Goal: Transaction & Acquisition: Book appointment/travel/reservation

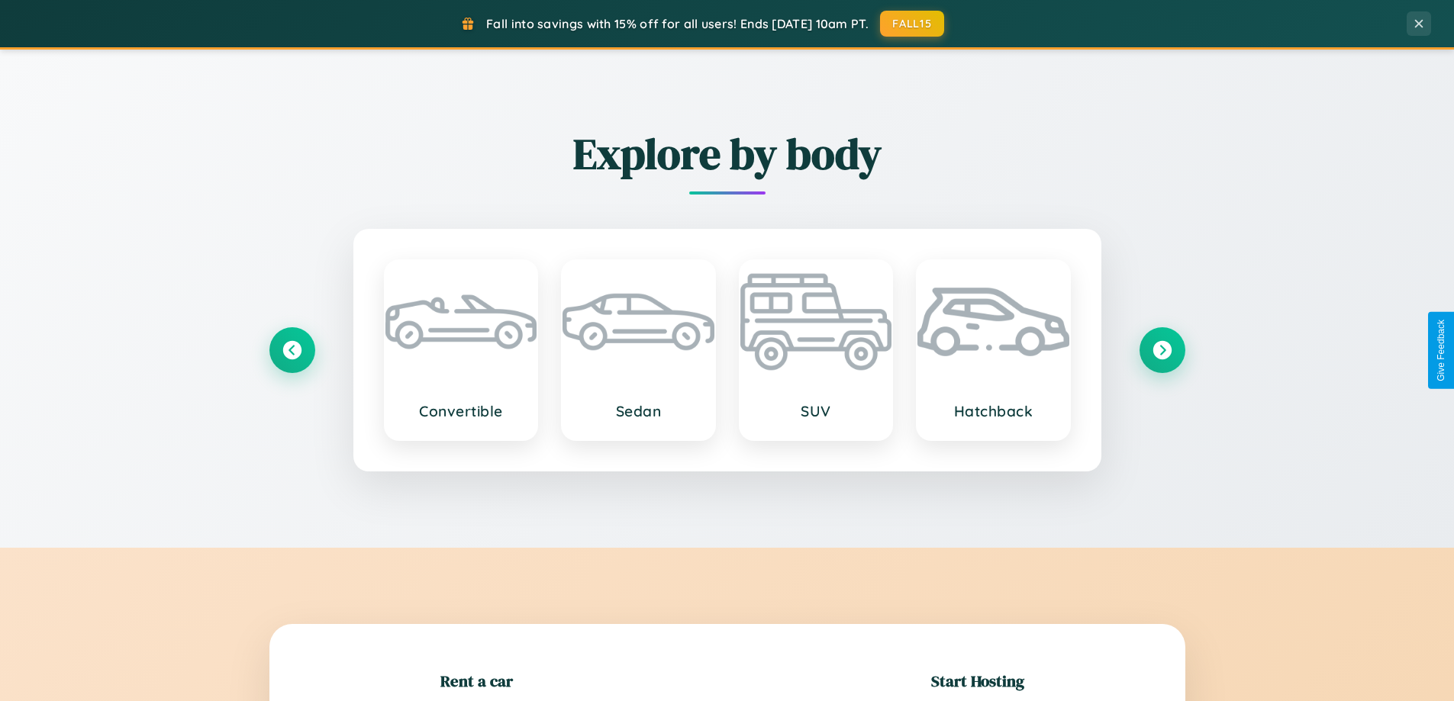
scroll to position [330, 0]
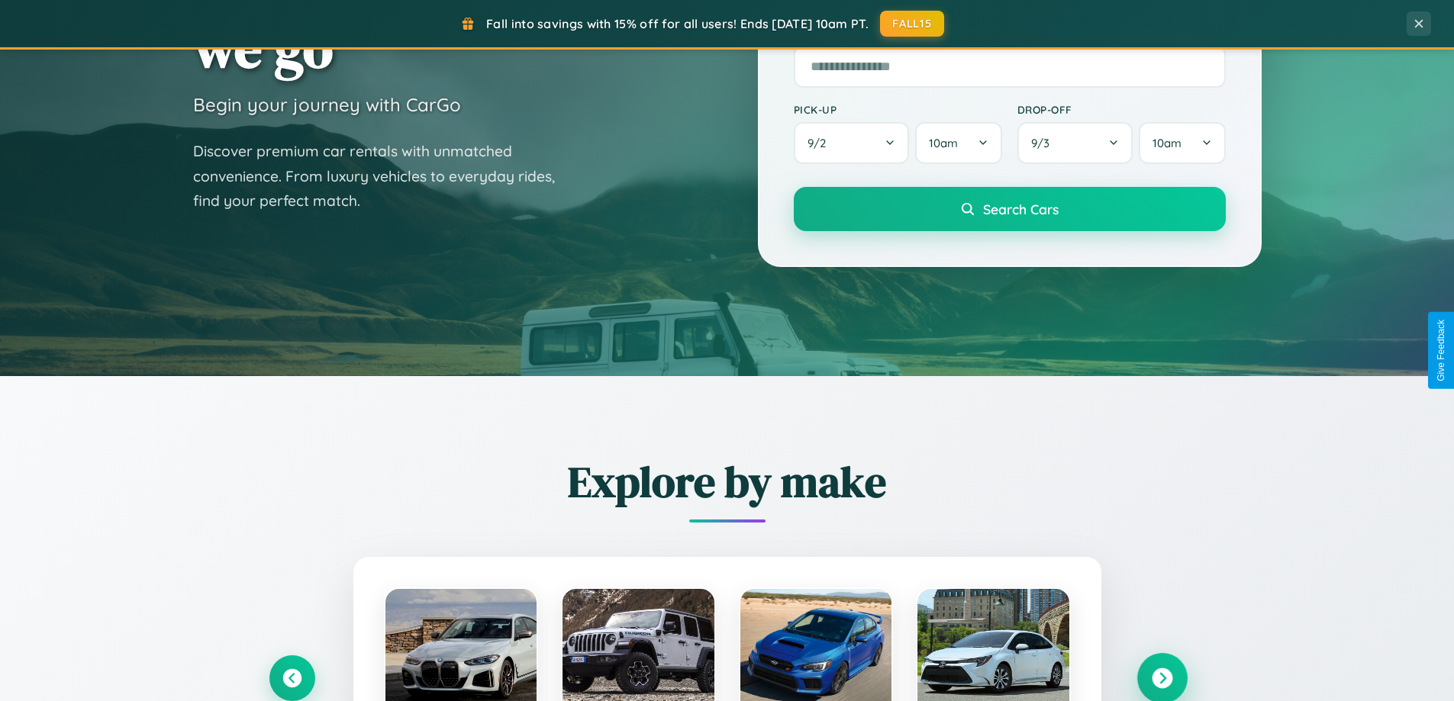
click at [1161, 678] on icon at bounding box center [1162, 678] width 21 height 21
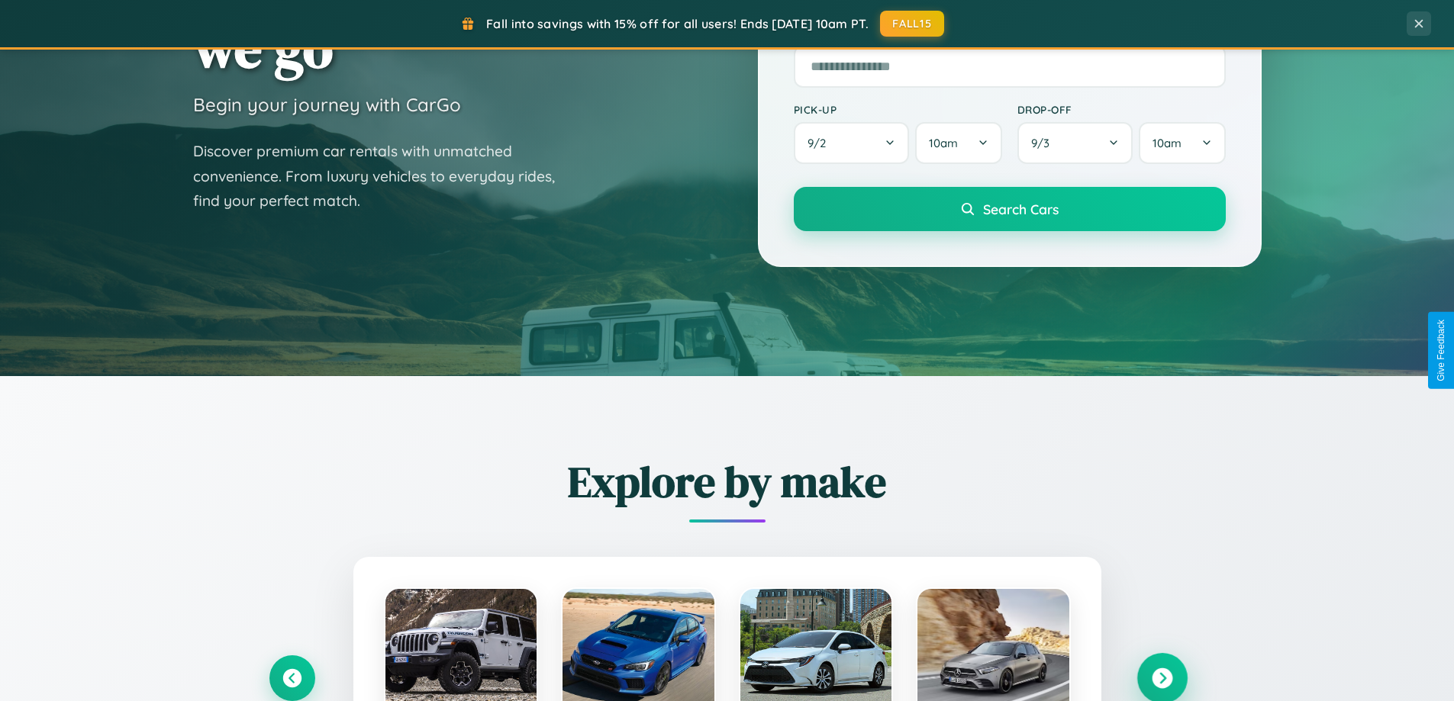
click at [1161, 678] on icon at bounding box center [1162, 678] width 21 height 21
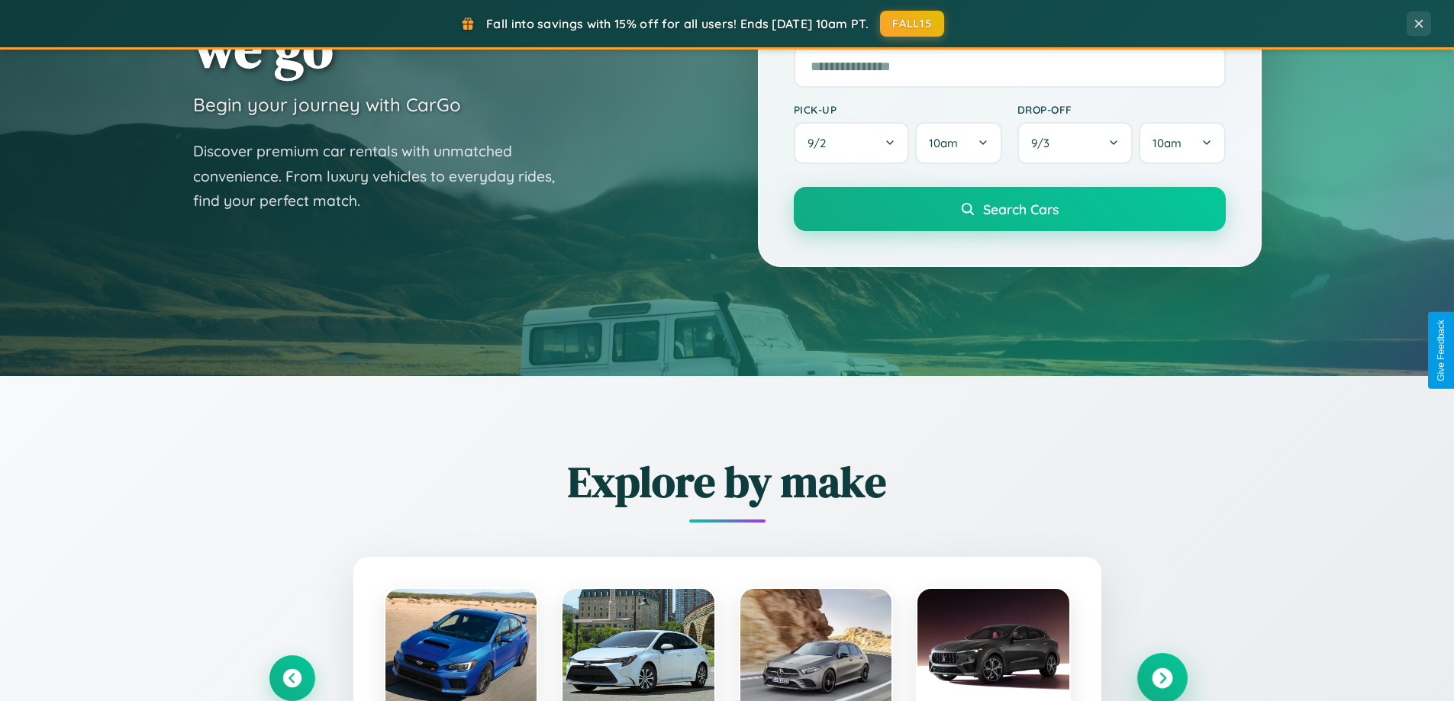
click at [1161, 678] on icon at bounding box center [1162, 678] width 21 height 21
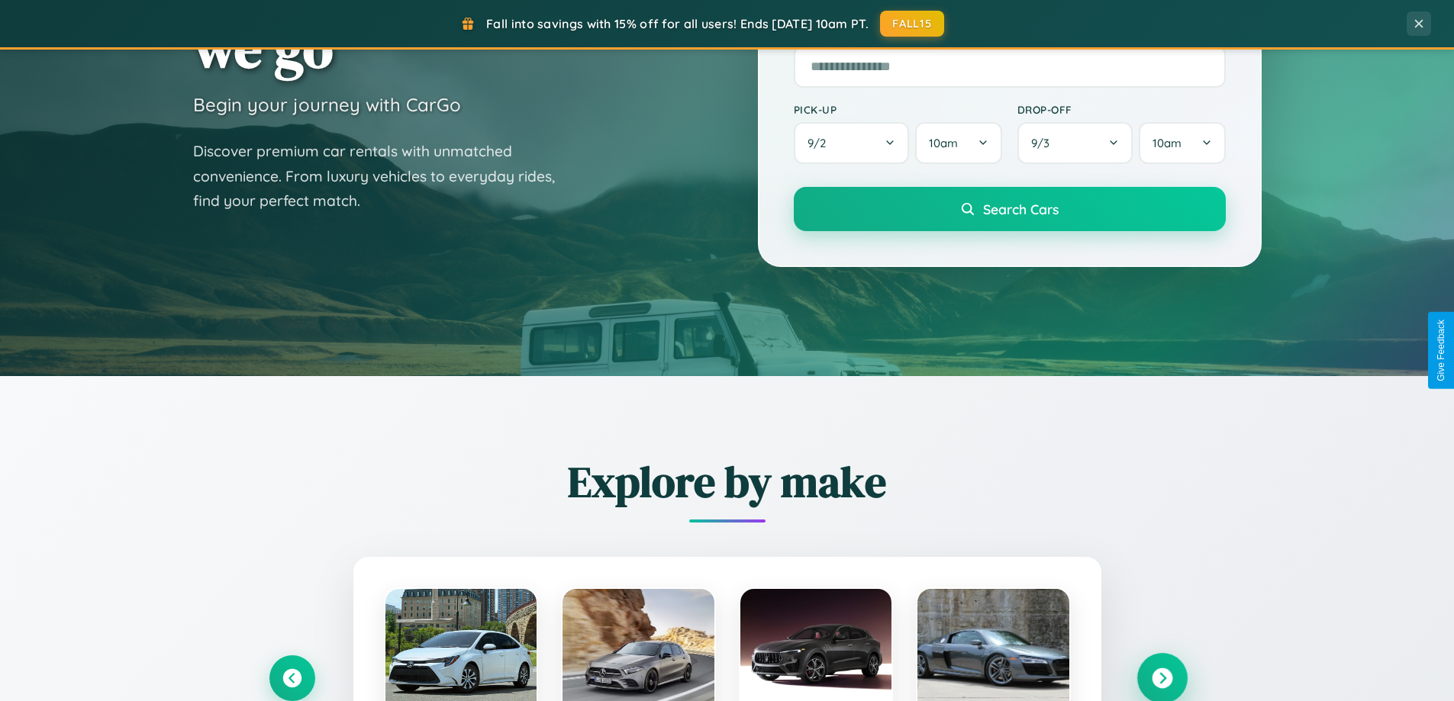
click at [1161, 677] on icon at bounding box center [1162, 678] width 21 height 21
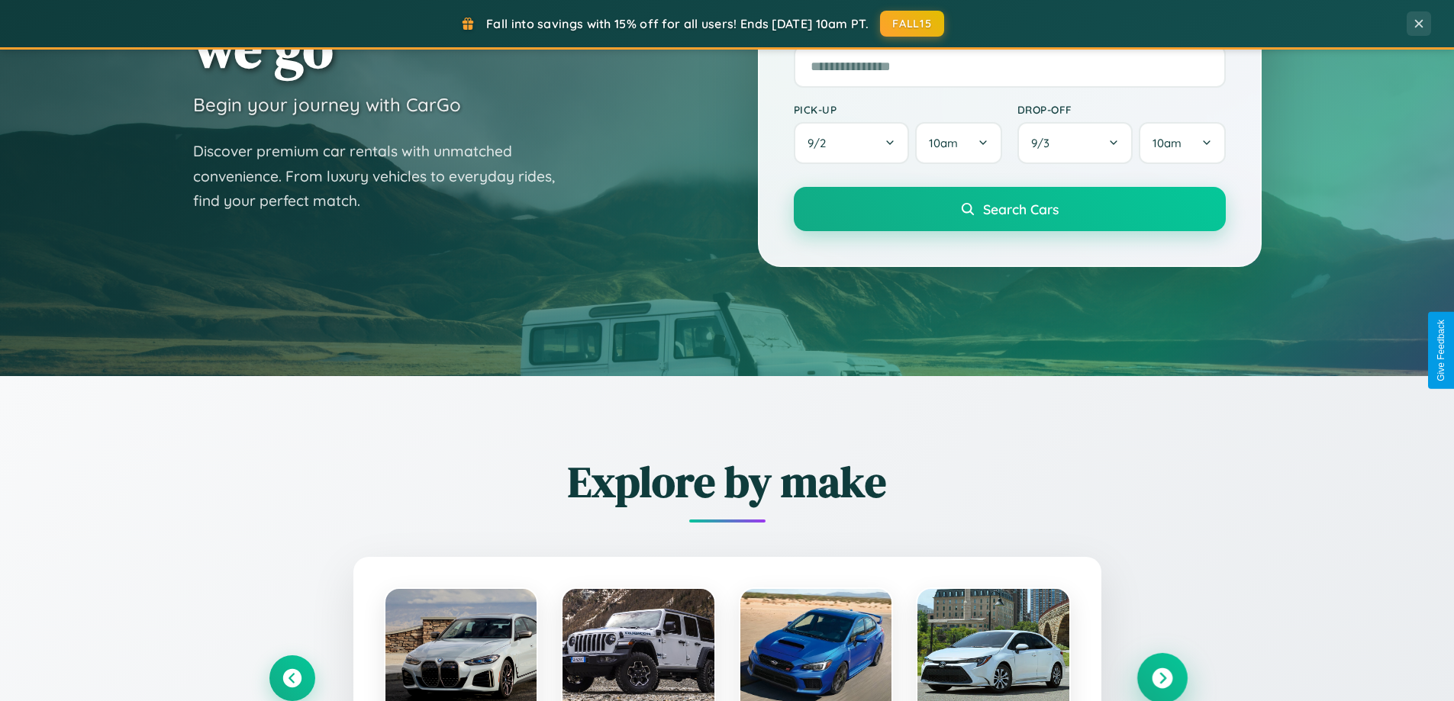
click at [1161, 677] on icon at bounding box center [1162, 678] width 21 height 21
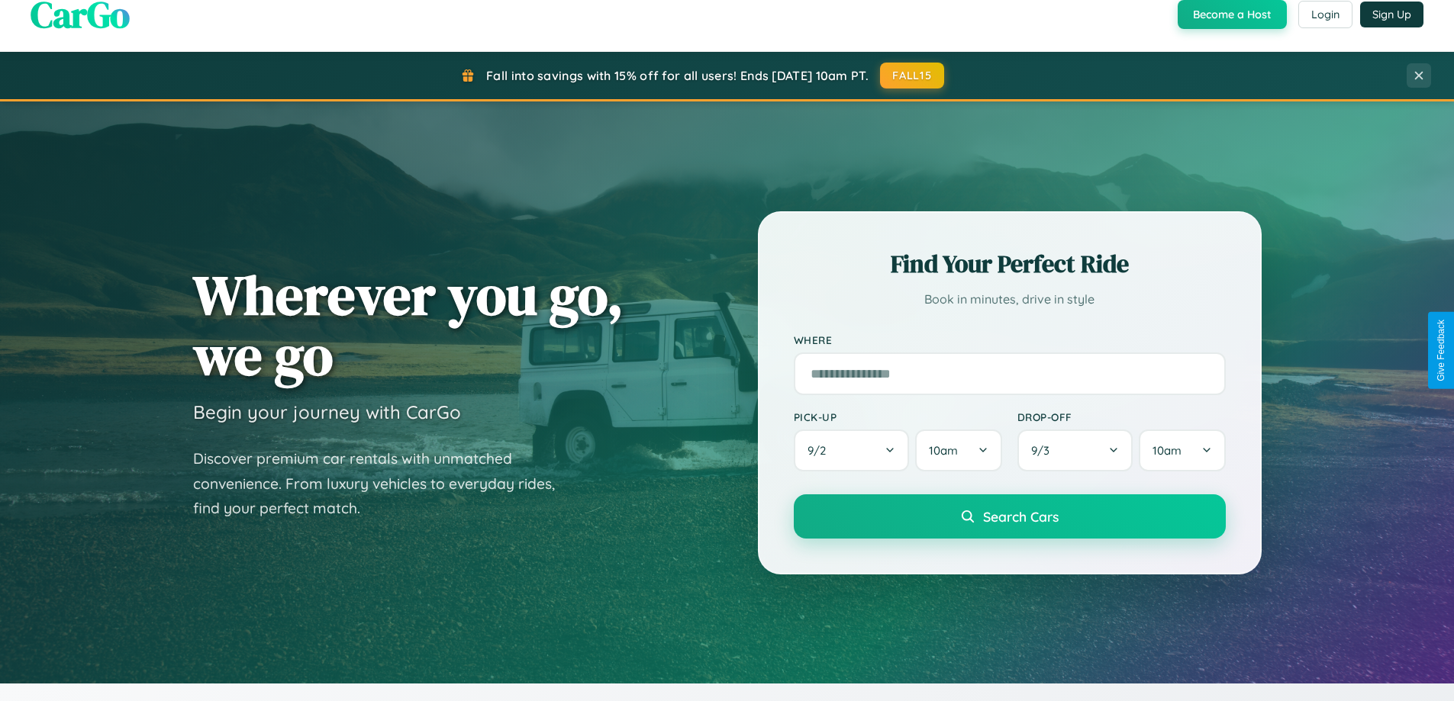
scroll to position [0, 0]
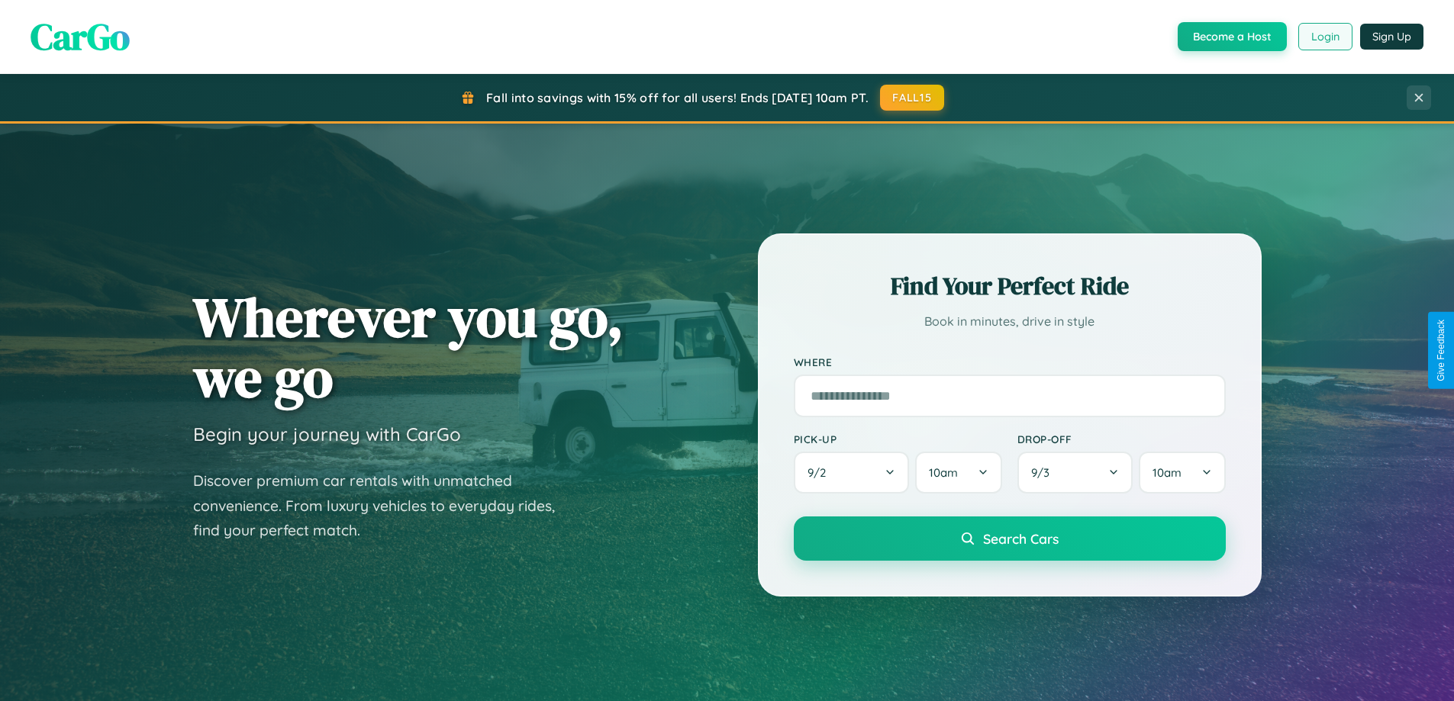
click at [1324, 37] on button "Login" at bounding box center [1325, 36] width 54 height 27
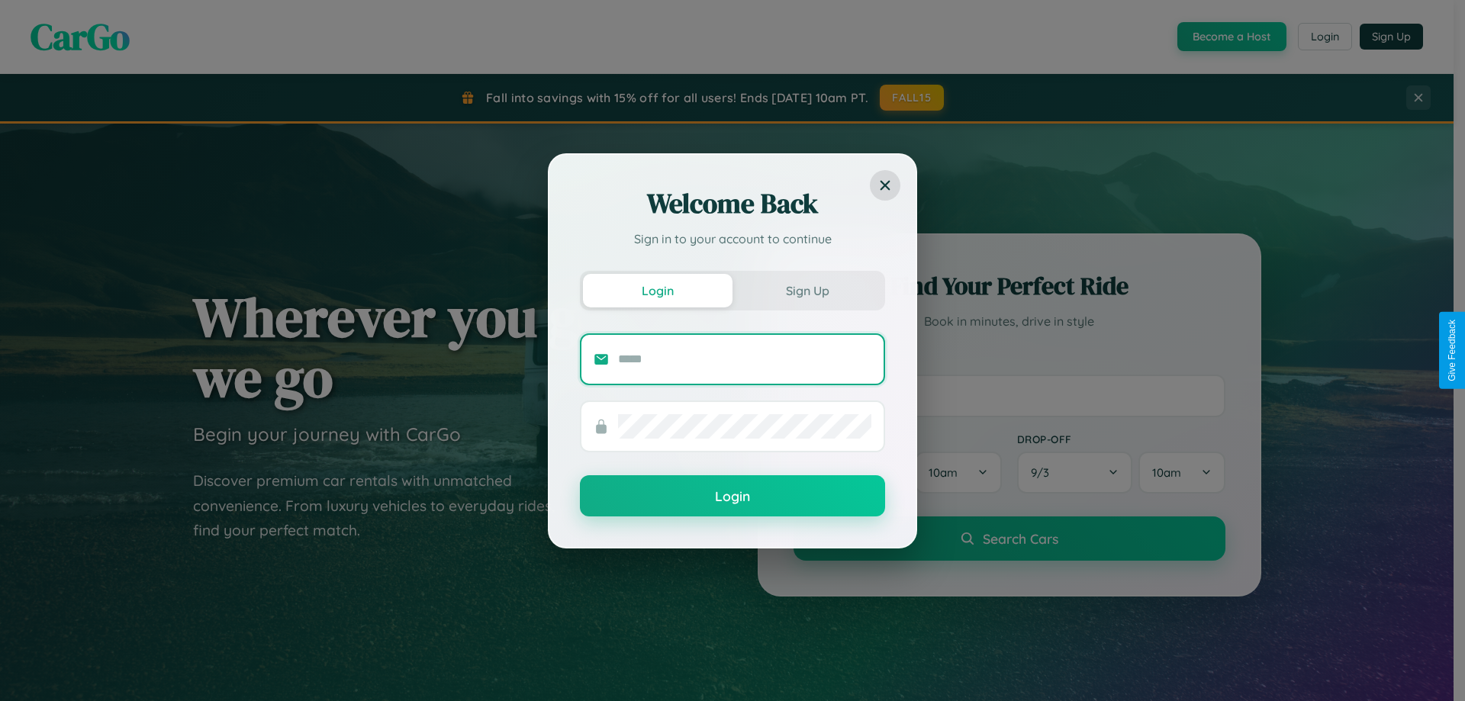
click at [745, 359] on input "text" at bounding box center [744, 359] width 253 height 24
type input "**********"
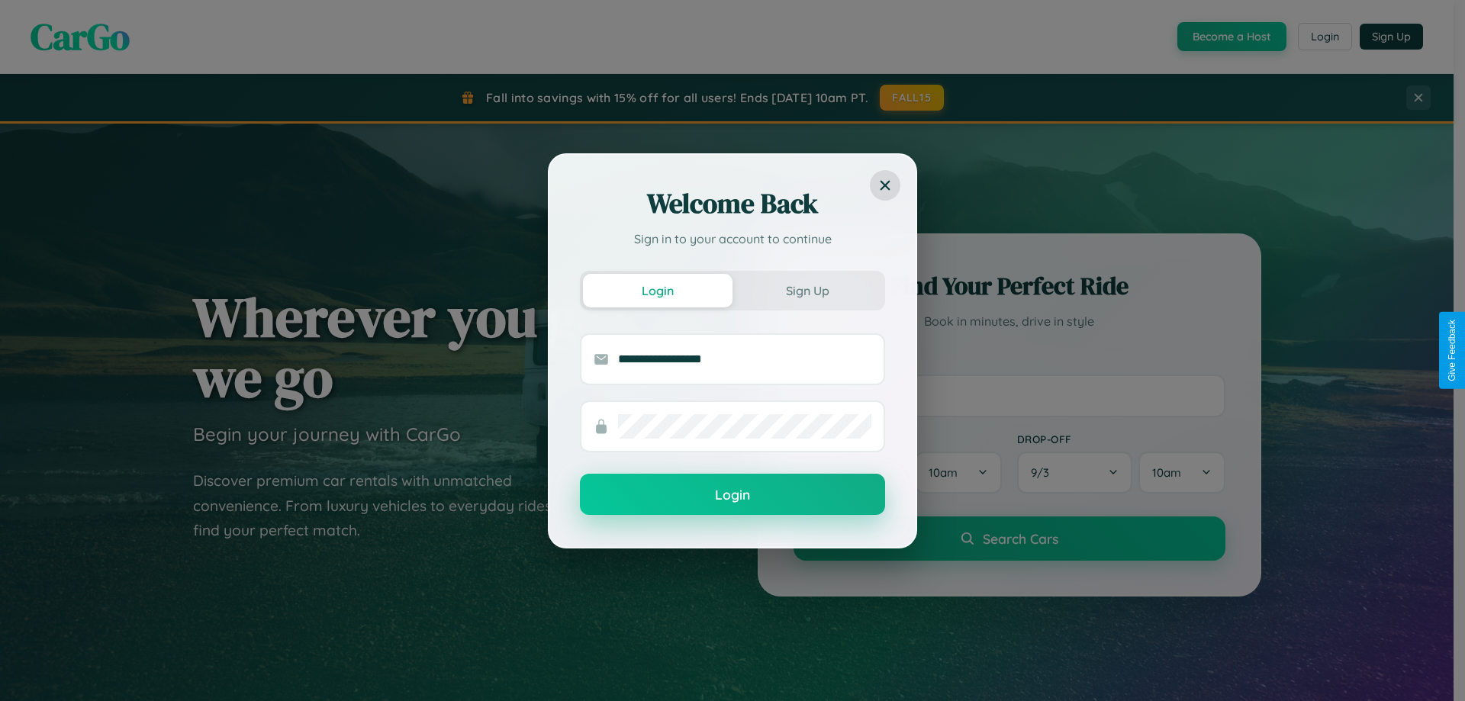
click at [733, 495] on button "Login" at bounding box center [732, 494] width 305 height 41
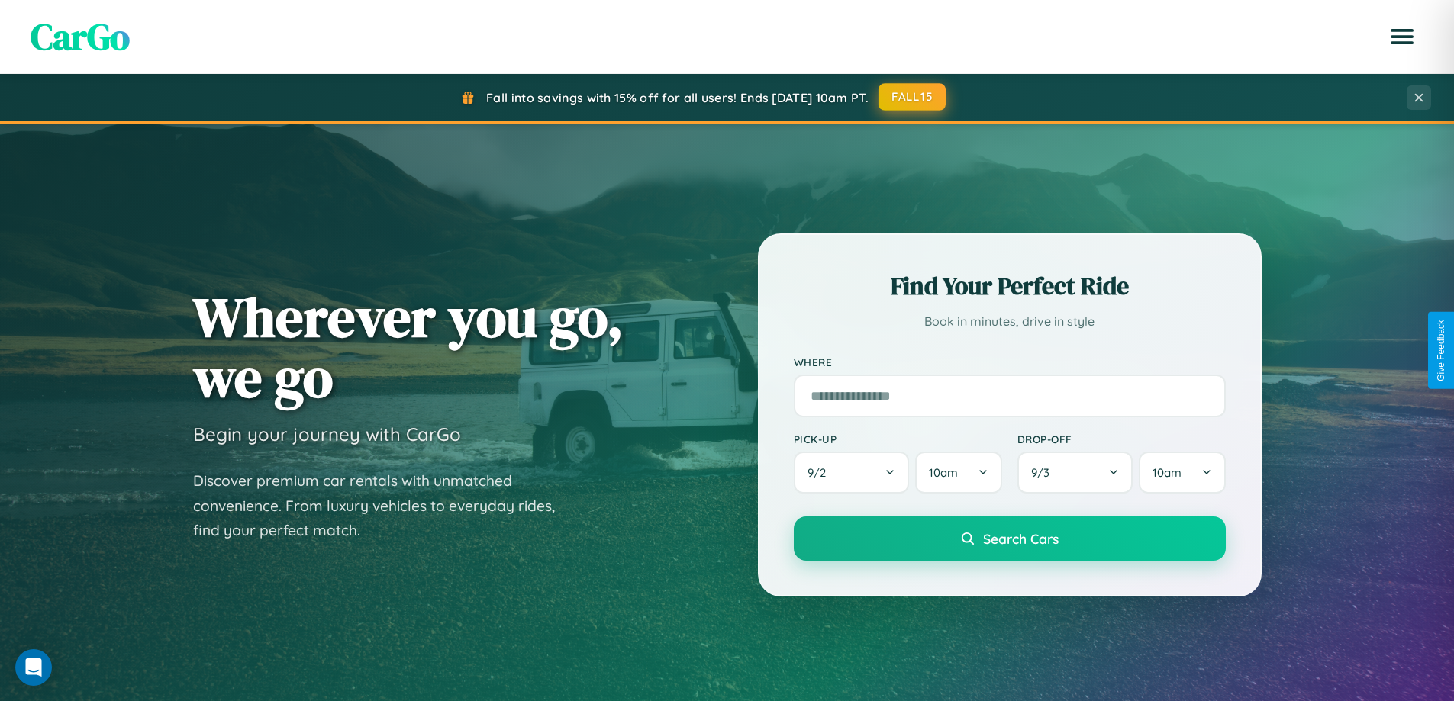
click at [913, 98] on button "FALL15" at bounding box center [911, 96] width 67 height 27
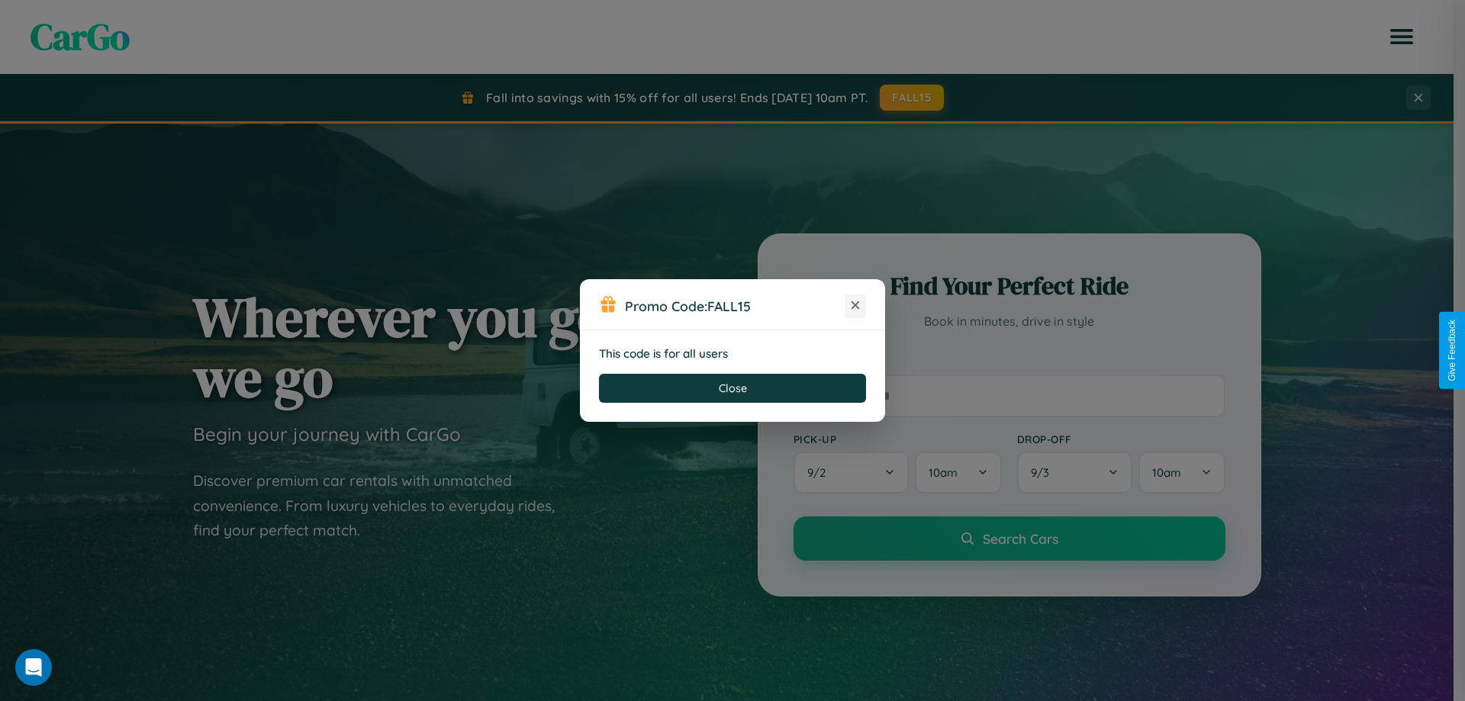
click at [855, 306] on icon at bounding box center [855, 305] width 15 height 15
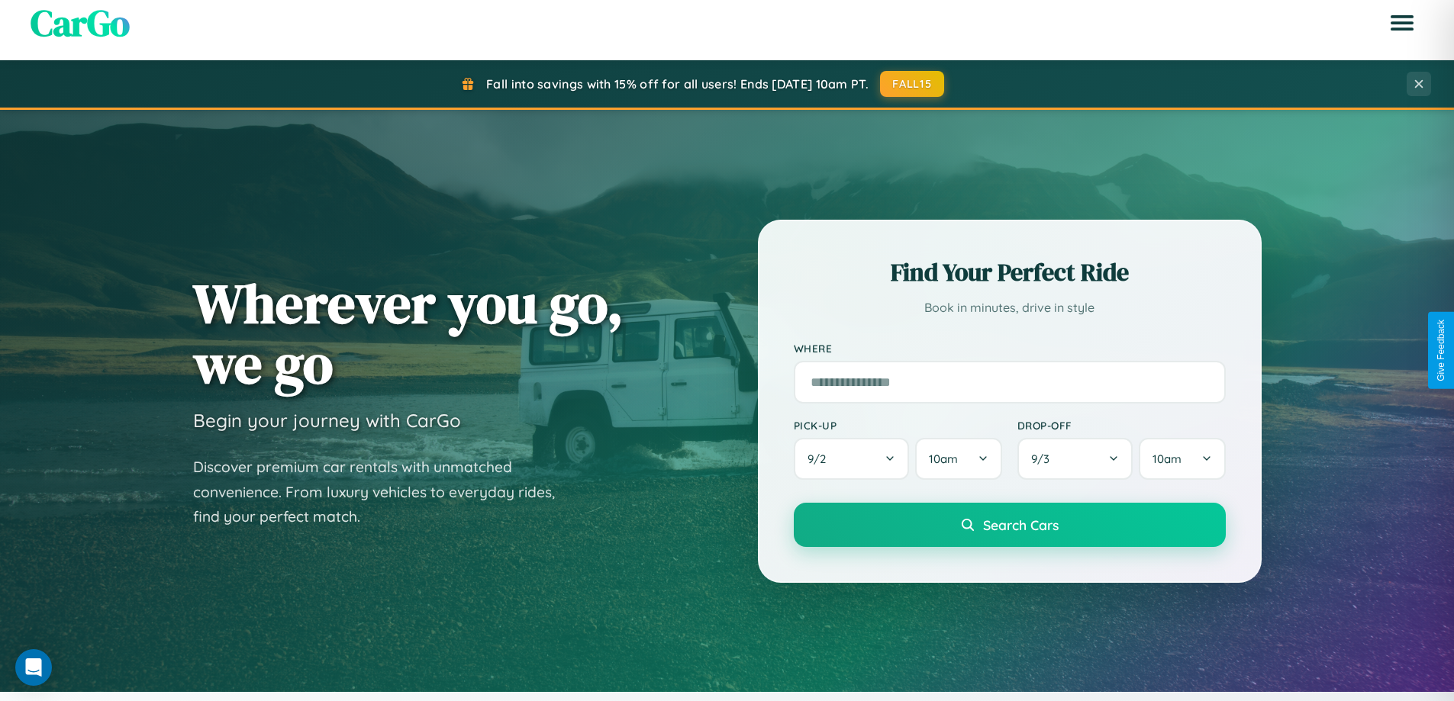
scroll to position [1050, 0]
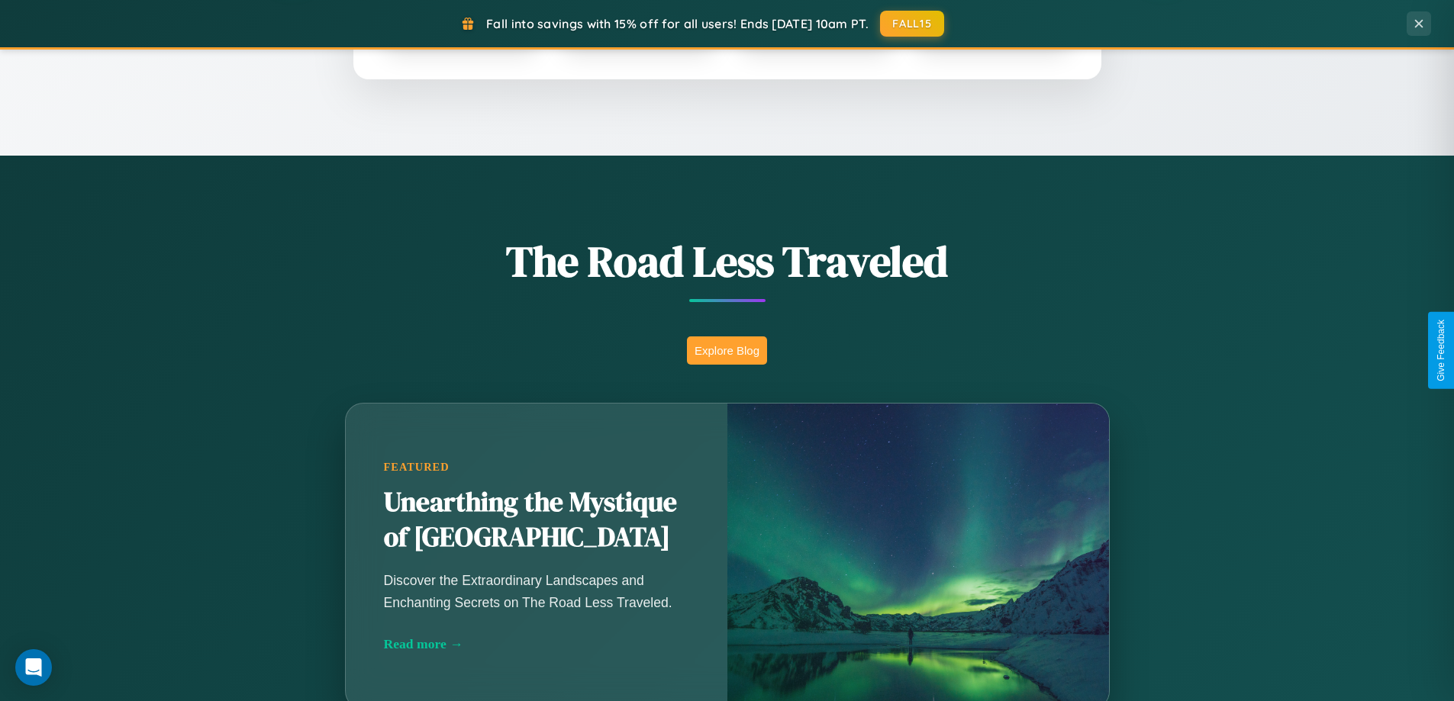
click at [726, 350] on button "Explore Blog" at bounding box center [727, 351] width 80 height 28
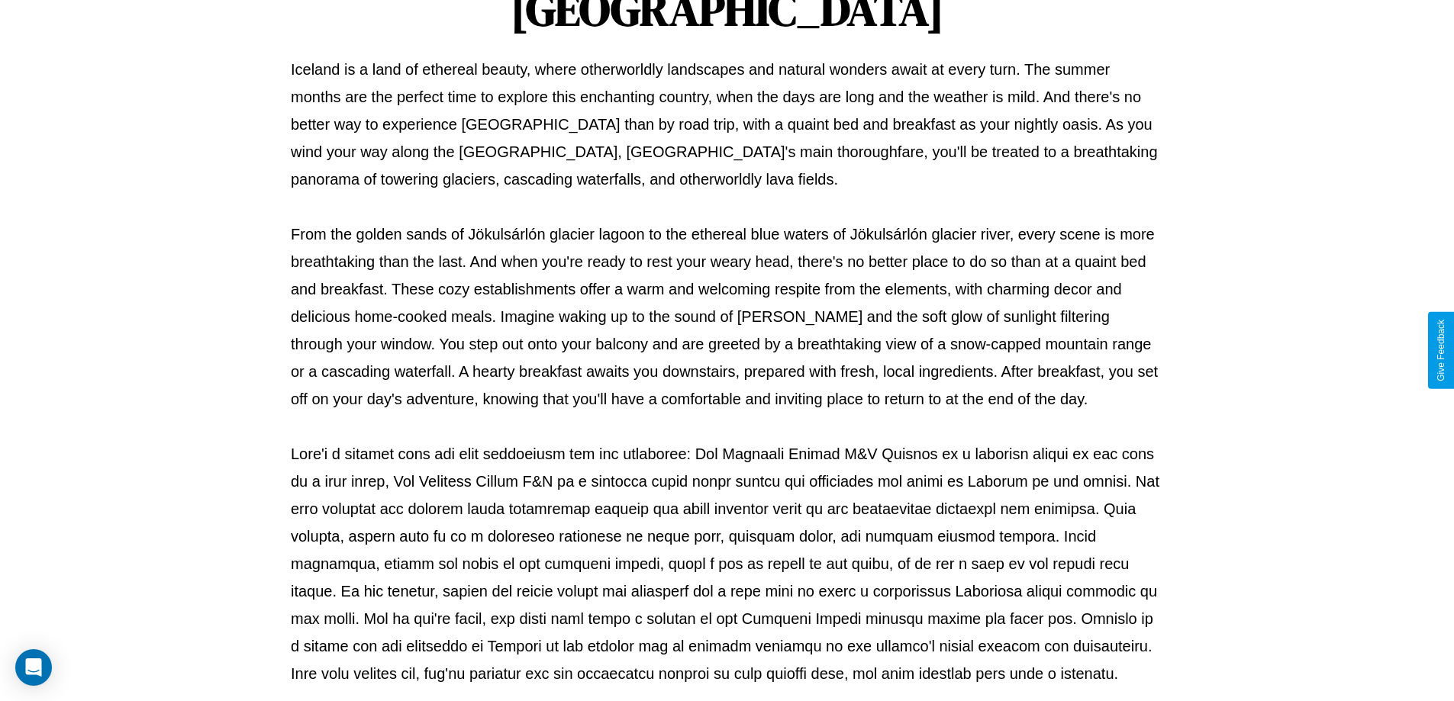
scroll to position [494, 0]
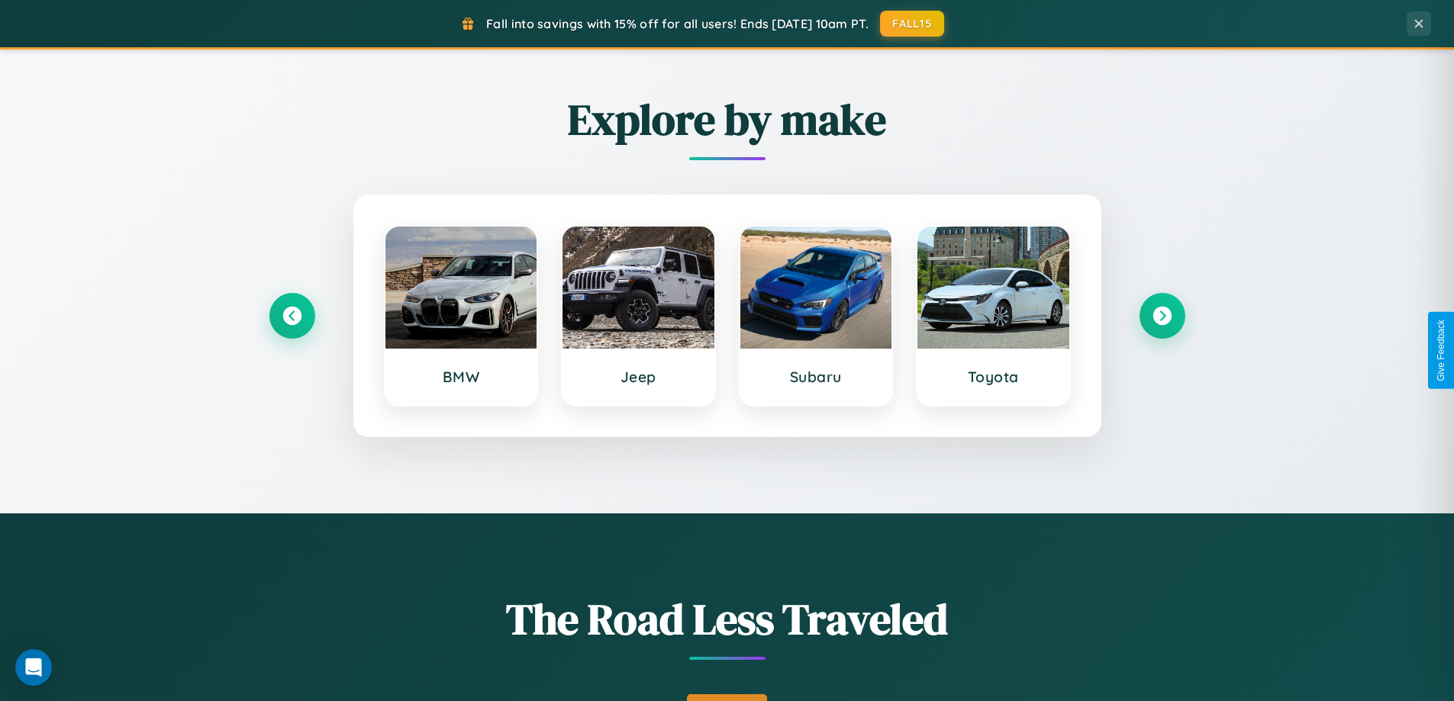
scroll to position [658, 0]
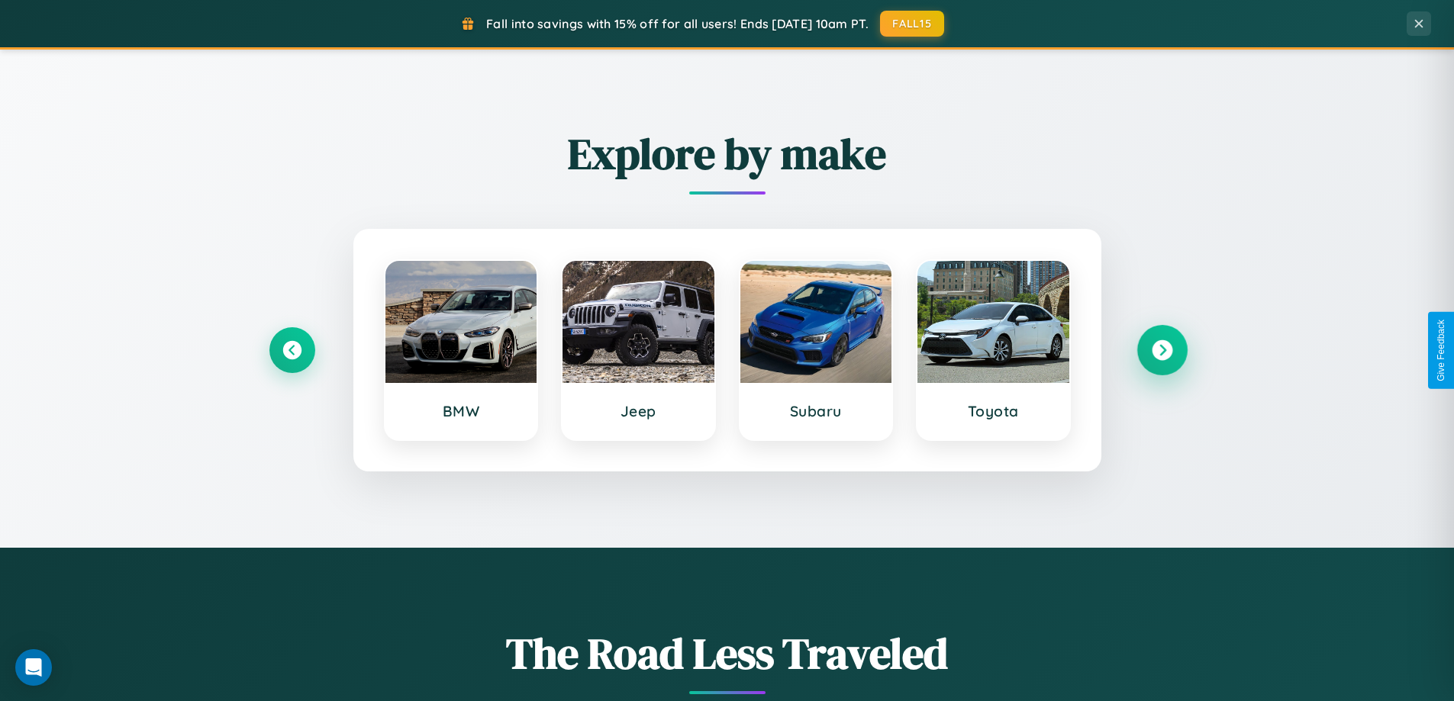
click at [1161, 350] on icon at bounding box center [1162, 350] width 21 height 21
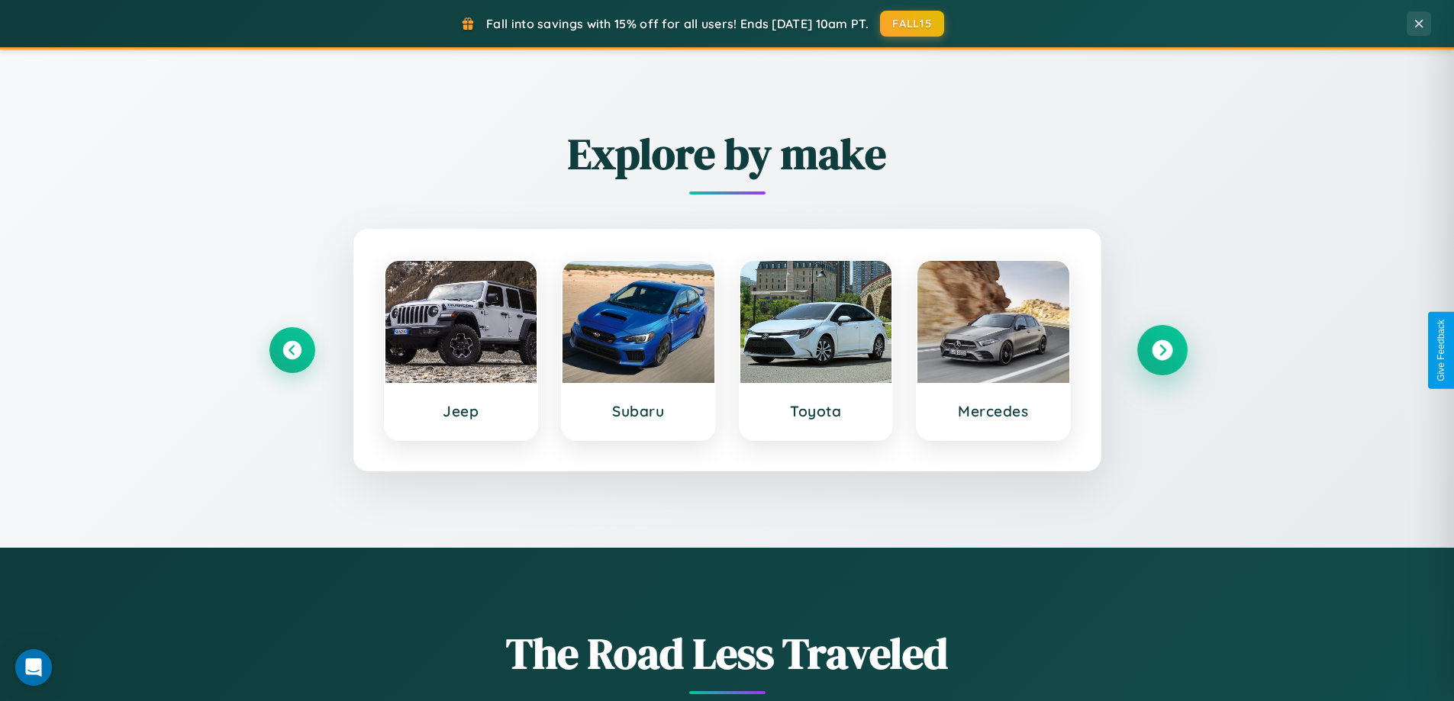
click at [1161, 350] on icon at bounding box center [1162, 350] width 21 height 21
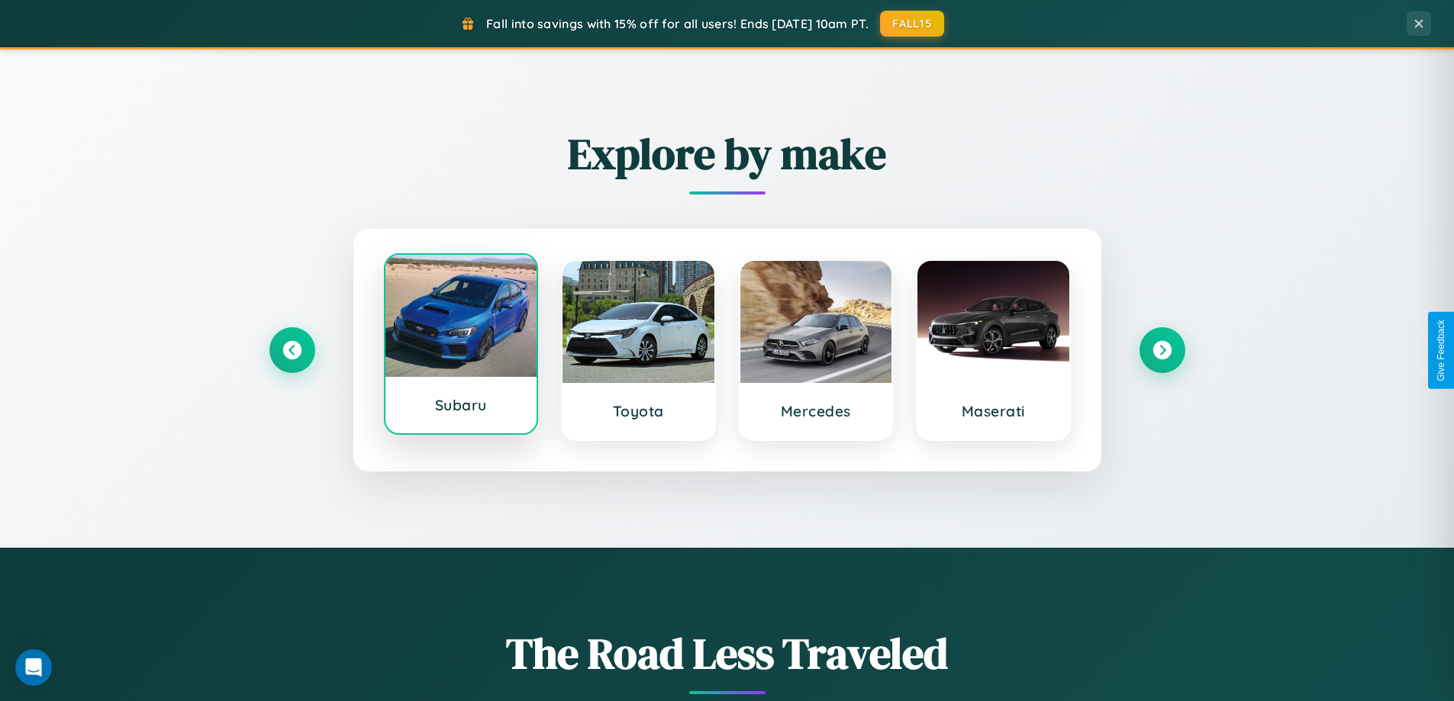
click at [460, 344] on div at bounding box center [461, 316] width 152 height 122
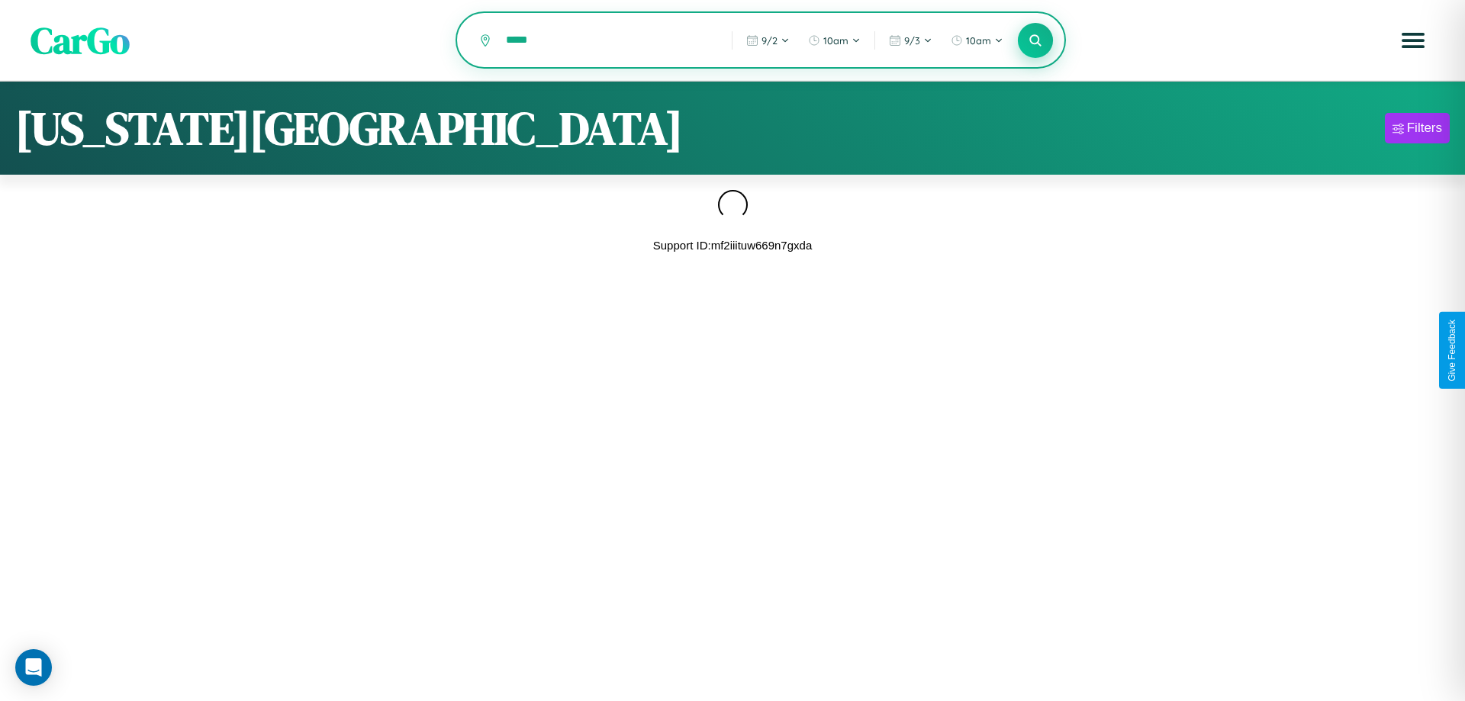
type input "*****"
click at [1036, 41] on icon at bounding box center [1035, 40] width 14 height 14
